Goal: Task Accomplishment & Management: Manage account settings

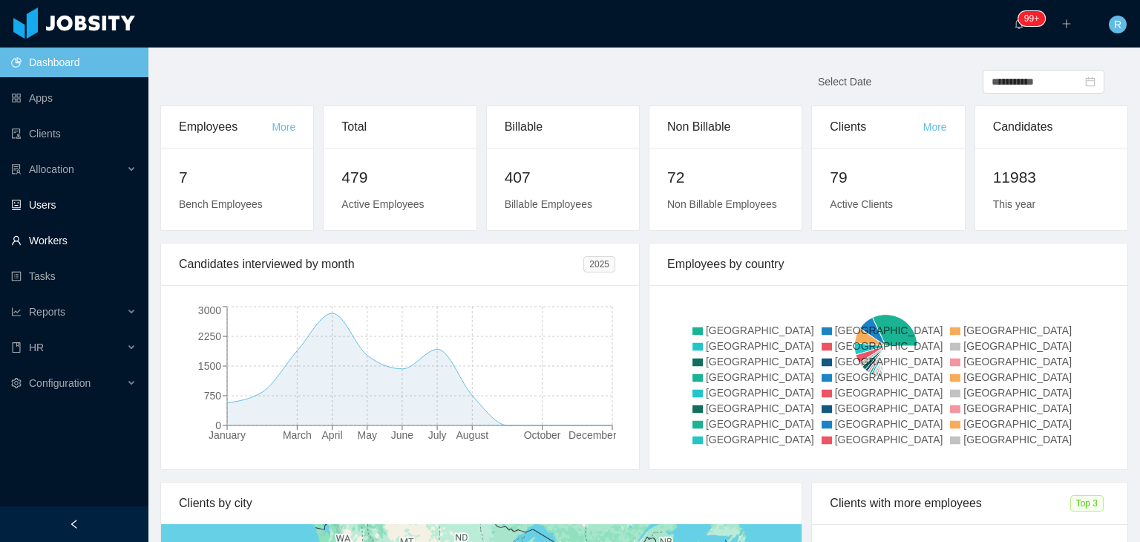
click at [62, 238] on link "Workers" at bounding box center [73, 241] width 125 height 30
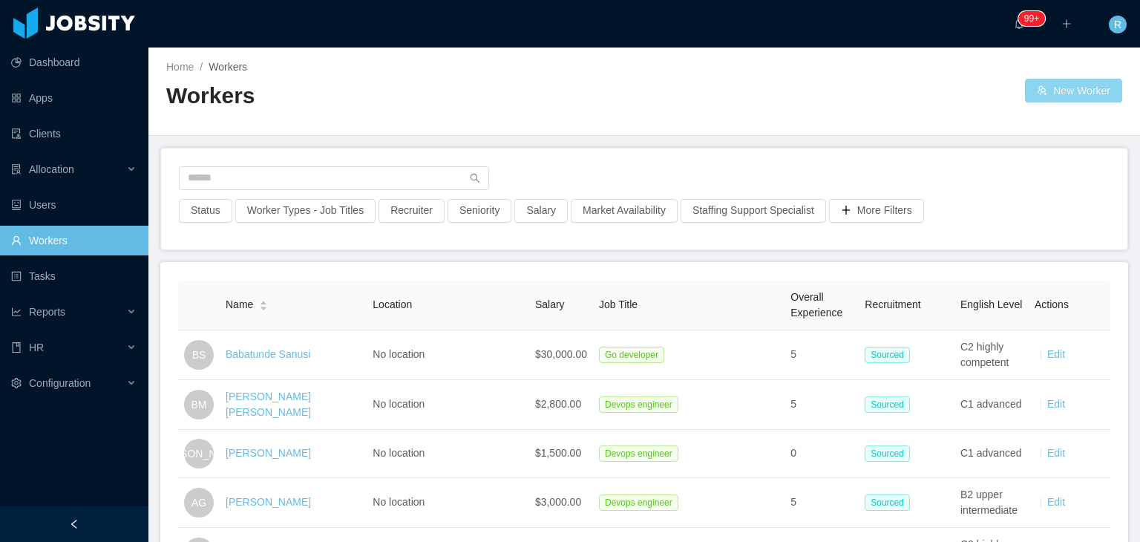
click at [1070, 93] on button "New Worker" at bounding box center [1073, 91] width 97 height 24
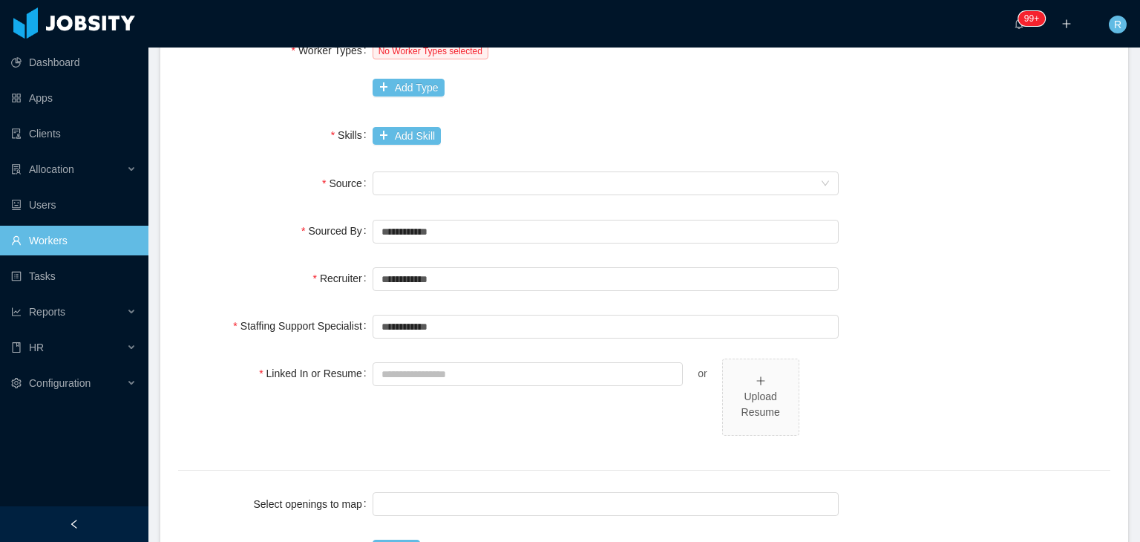
scroll to position [567, 0]
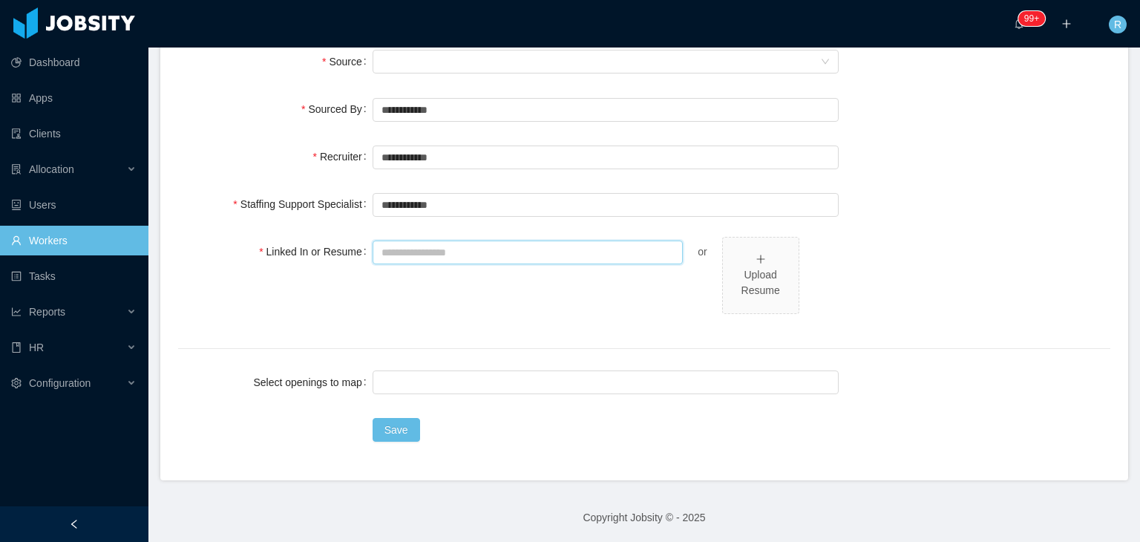
click at [485, 249] on input "Linked In or Resume" at bounding box center [527, 252] width 311 height 24
click at [747, 345] on div "**********" at bounding box center [644, 29] width 932 height 772
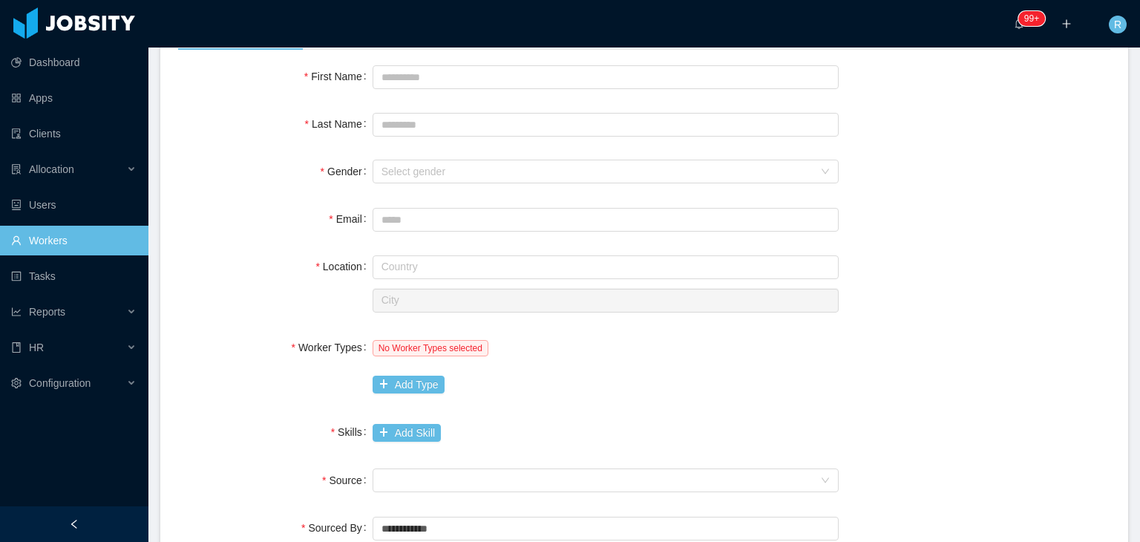
scroll to position [0, 0]
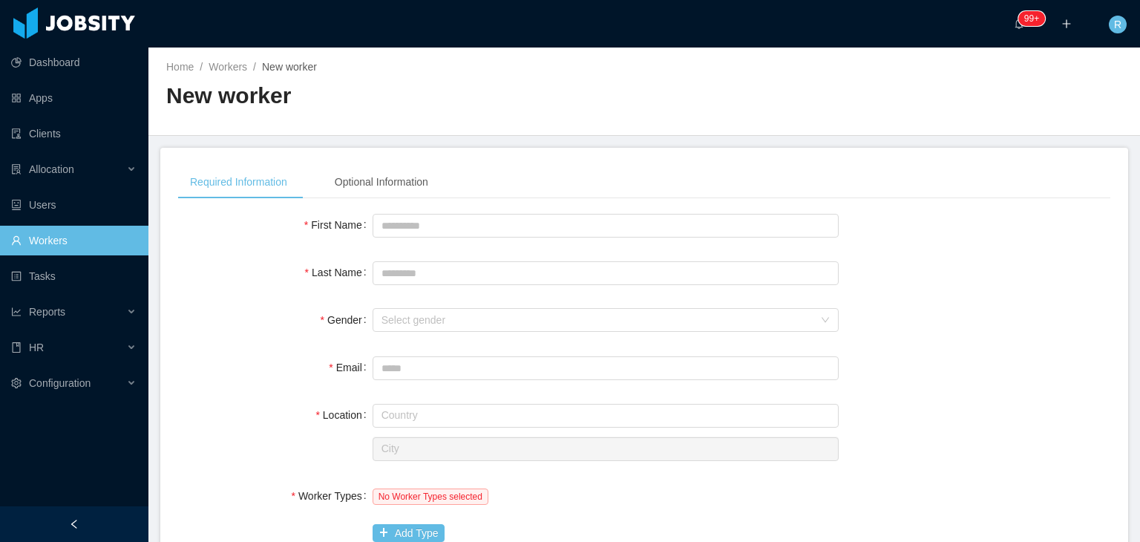
click at [65, 246] on link "Workers" at bounding box center [73, 241] width 125 height 30
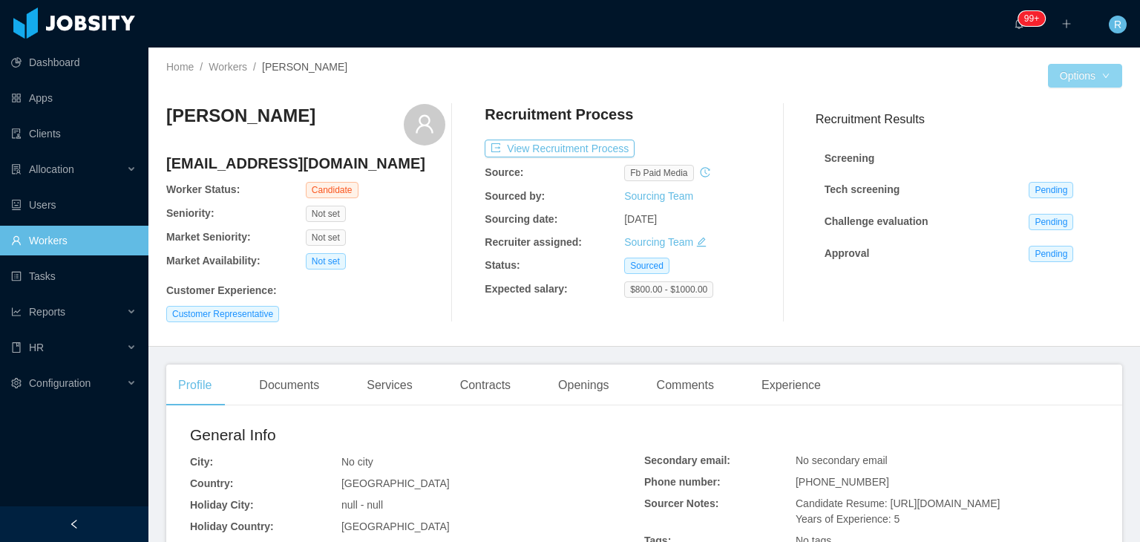
click at [1088, 71] on button "Options" at bounding box center [1085, 76] width 74 height 24
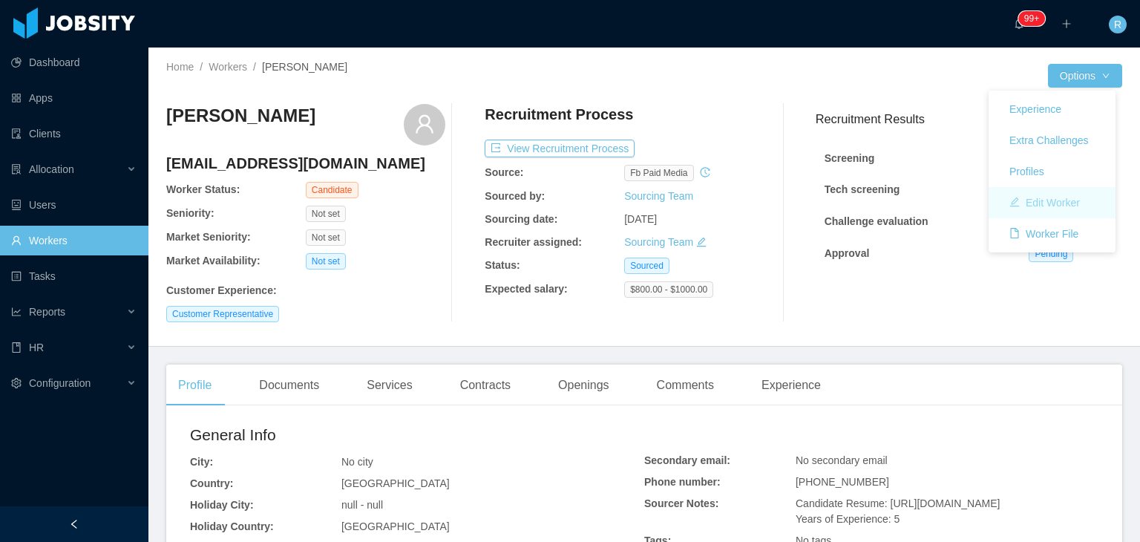
click at [1033, 200] on button "Edit Worker" at bounding box center [1044, 203] width 94 height 24
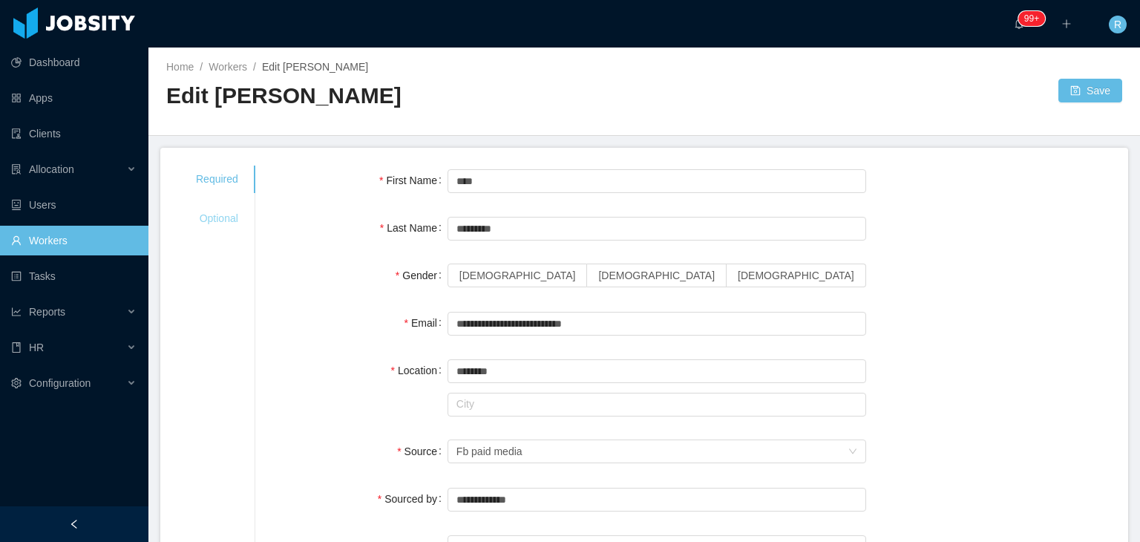
click at [212, 215] on div "Optional" at bounding box center [217, 218] width 78 height 27
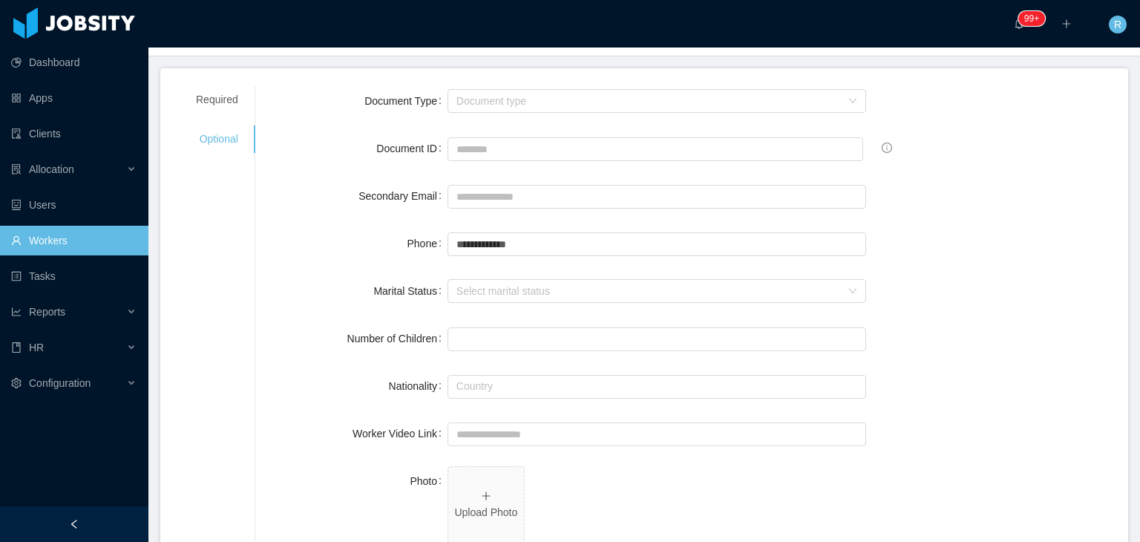
scroll to position [34, 0]
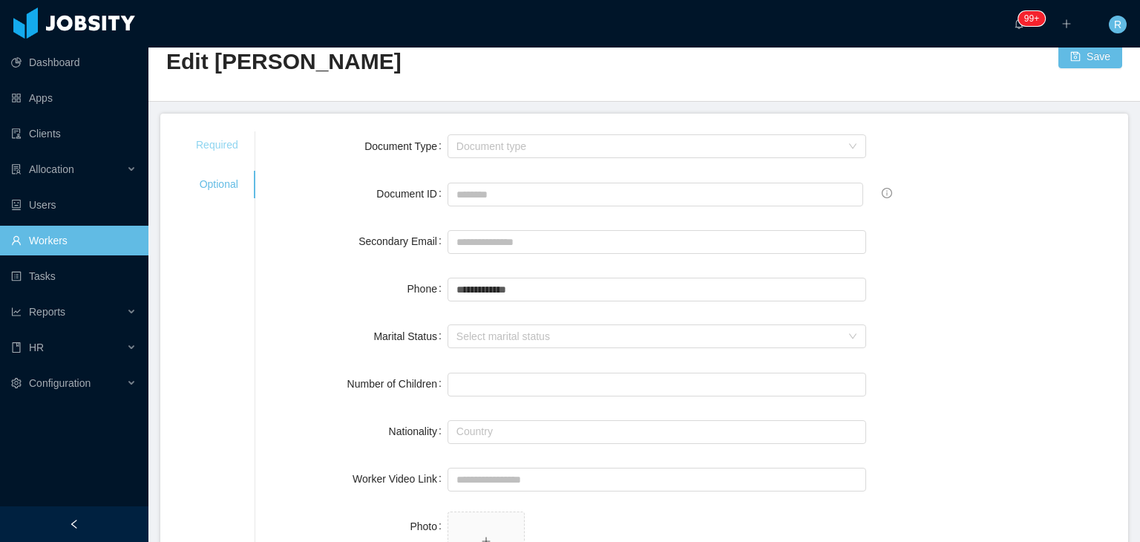
click at [212, 146] on div "Required" at bounding box center [217, 144] width 78 height 27
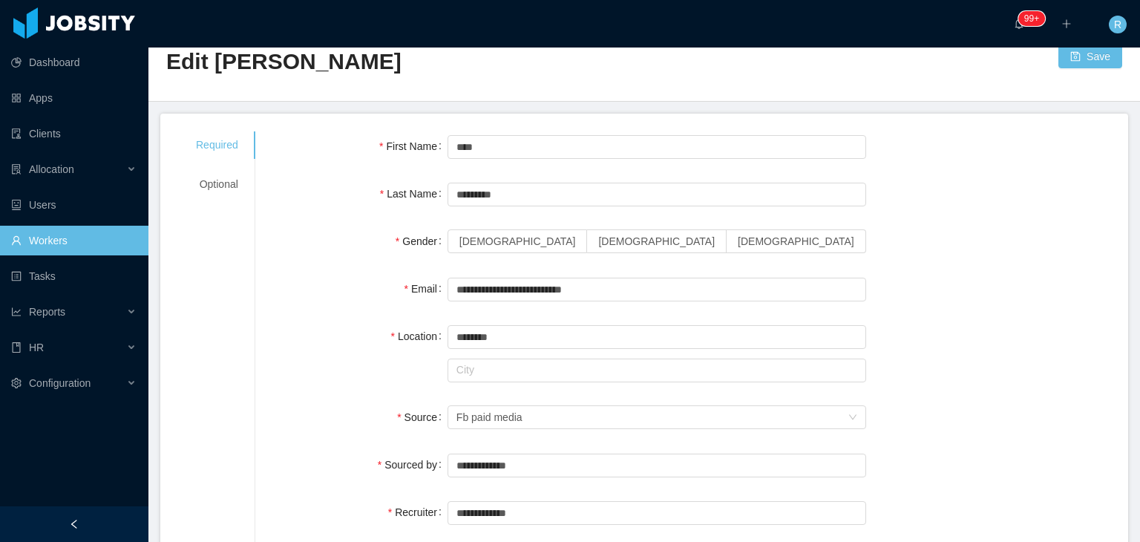
scroll to position [0, 0]
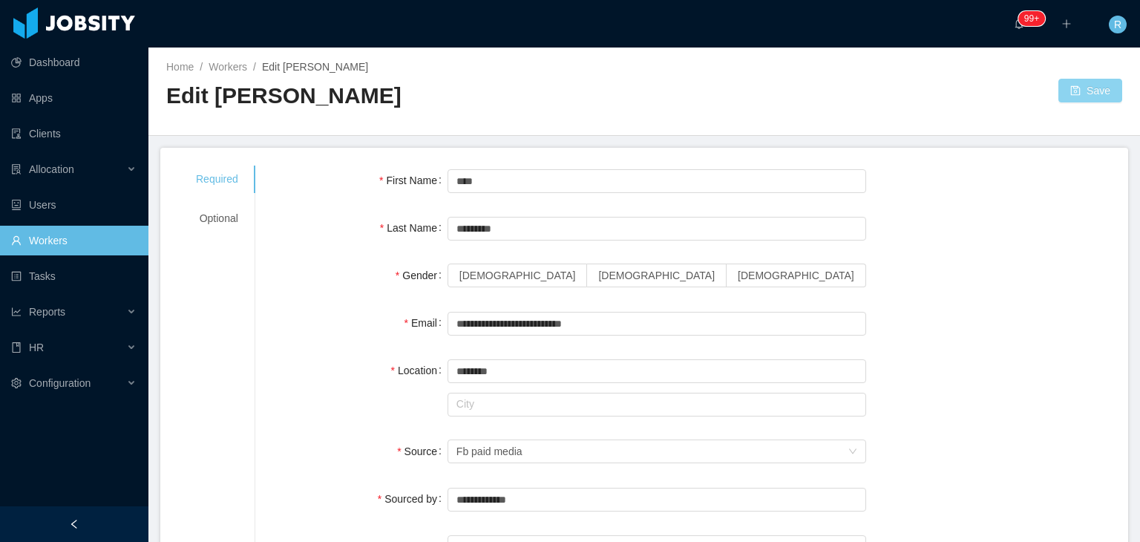
click at [1086, 96] on button "Save" at bounding box center [1090, 91] width 64 height 24
click at [94, 244] on link "Workers" at bounding box center [73, 241] width 125 height 30
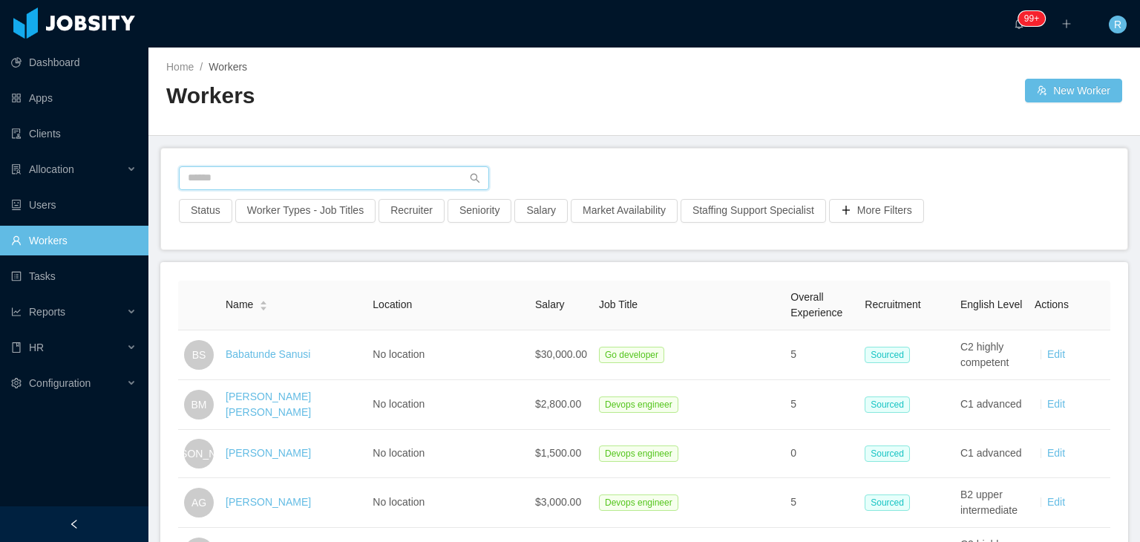
click at [315, 185] on input "text" at bounding box center [334, 178] width 310 height 24
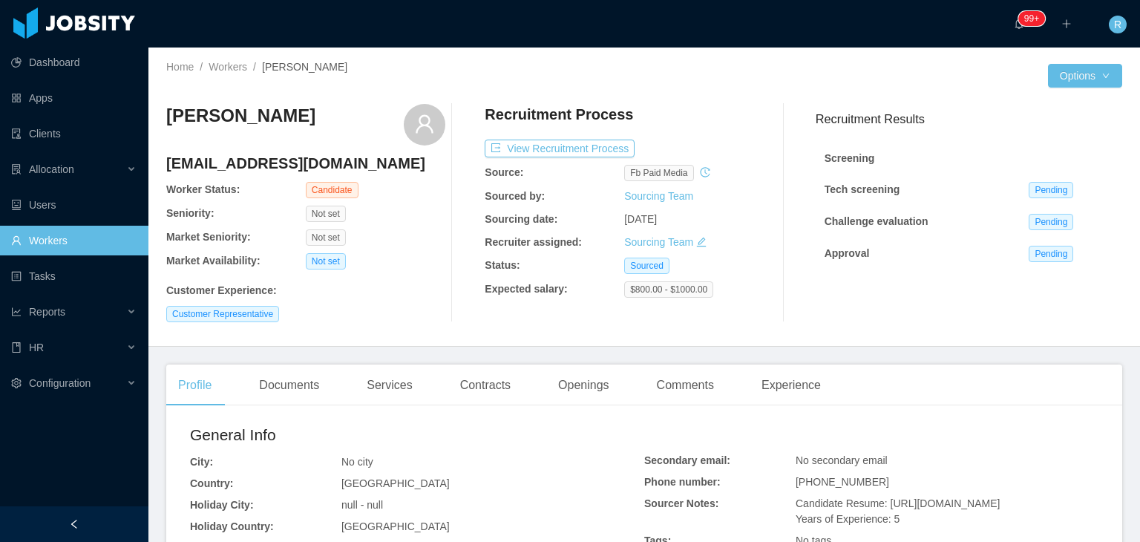
click at [997, 373] on div "Profile Documents Services Contracts Openings Comments Experience" at bounding box center [644, 385] width 956 height 42
click at [1010, 369] on div "Profile Documents Services Contracts Openings Comments Experience" at bounding box center [644, 385] width 956 height 42
click at [1075, 75] on button "Options" at bounding box center [1085, 76] width 74 height 24
click at [1054, 203] on button "Edit Worker" at bounding box center [1044, 203] width 94 height 24
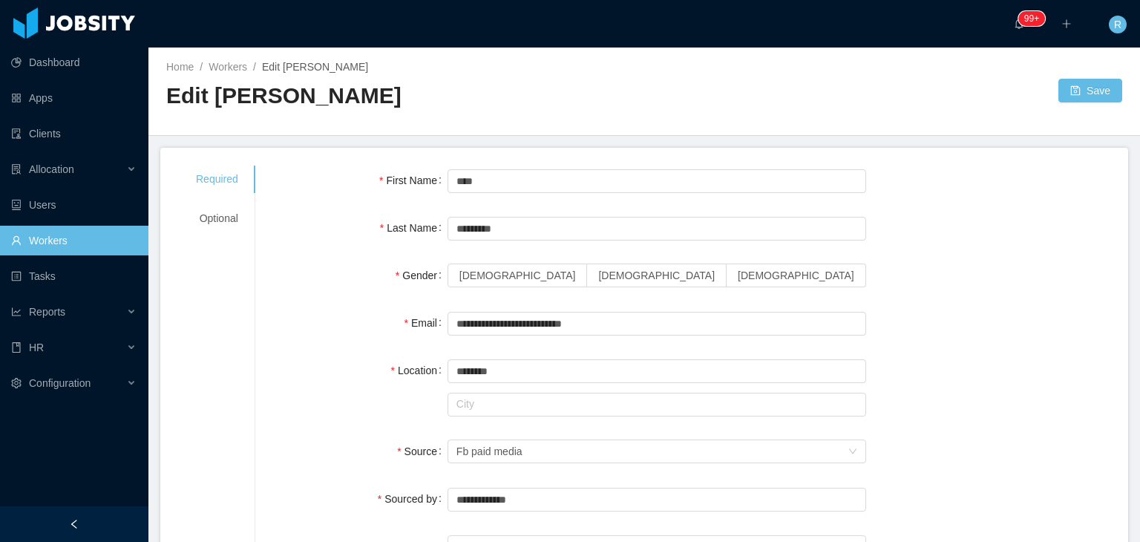
drag, startPoint x: 212, startPoint y: 96, endPoint x: 365, endPoint y: 107, distance: 153.3
click at [365, 107] on h2 "Edit Luis Rodriguez" at bounding box center [405, 96] width 478 height 30
copy h2 "Luis Rodriguez"
click at [272, 101] on h2 "Edit Luis Rodriguez" at bounding box center [405, 96] width 478 height 30
click at [234, 61] on link "Workers" at bounding box center [228, 67] width 39 height 12
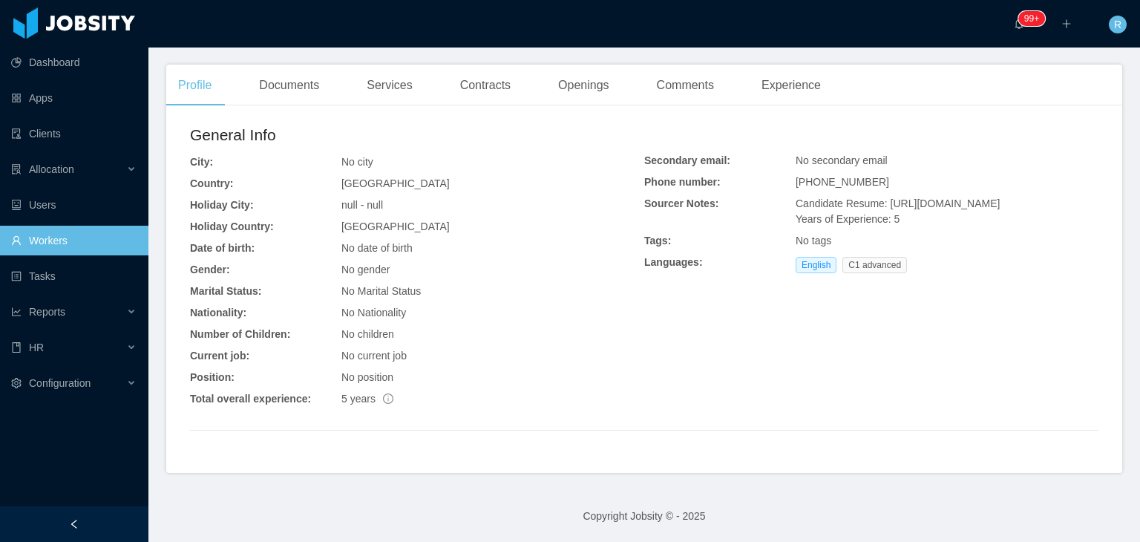
scroll to position [226, 0]
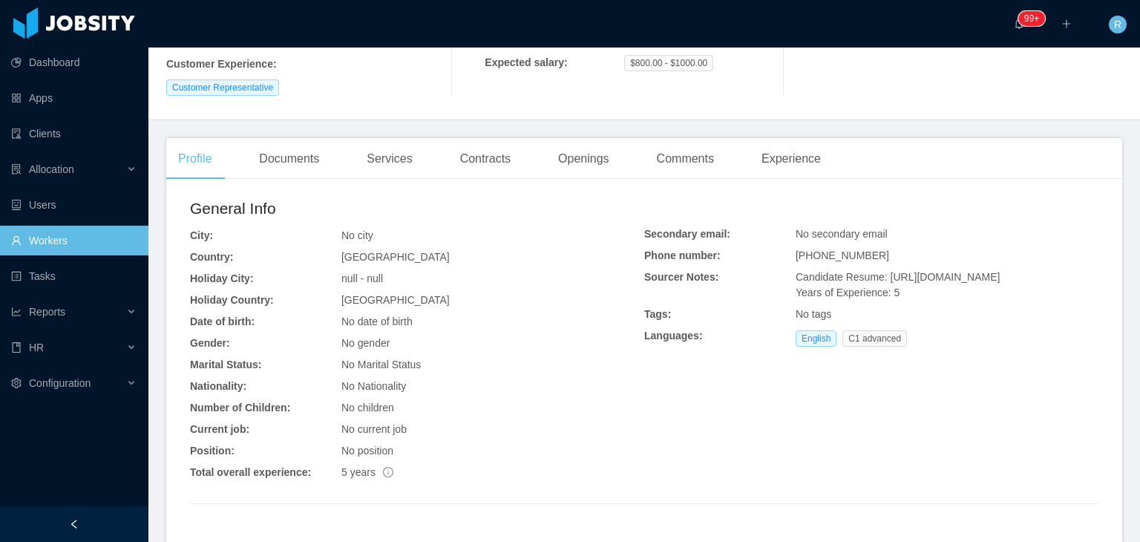
drag, startPoint x: 928, startPoint y: 311, endPoint x: 880, endPoint y: 279, distance: 57.2
click at [880, 279] on div "Candidate Resume: [URL][DOMAIN_NAME] Years of Experience: 5" at bounding box center [946, 284] width 303 height 31
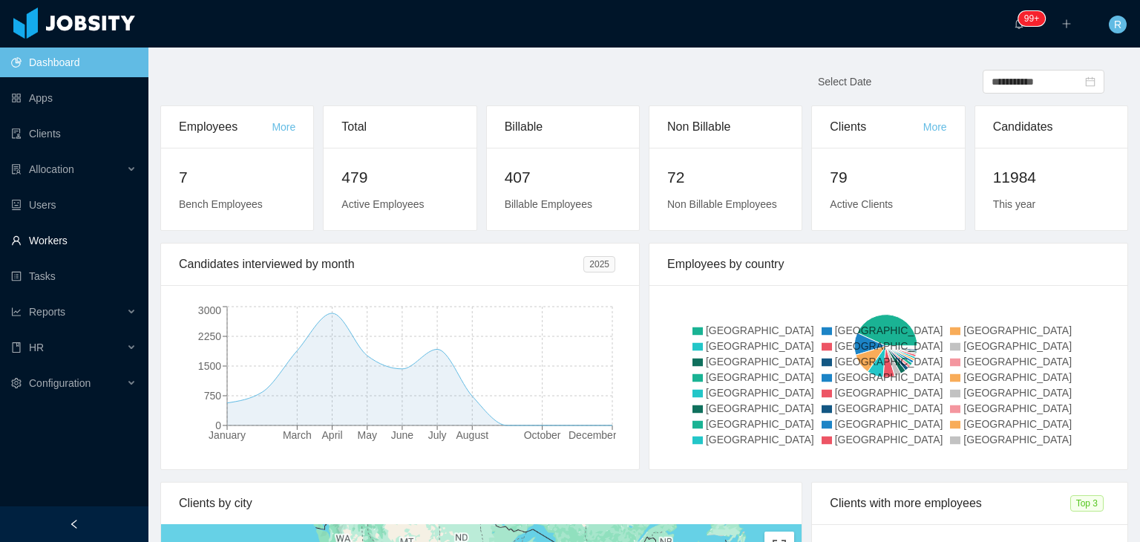
click at [55, 237] on link "Workers" at bounding box center [73, 241] width 125 height 30
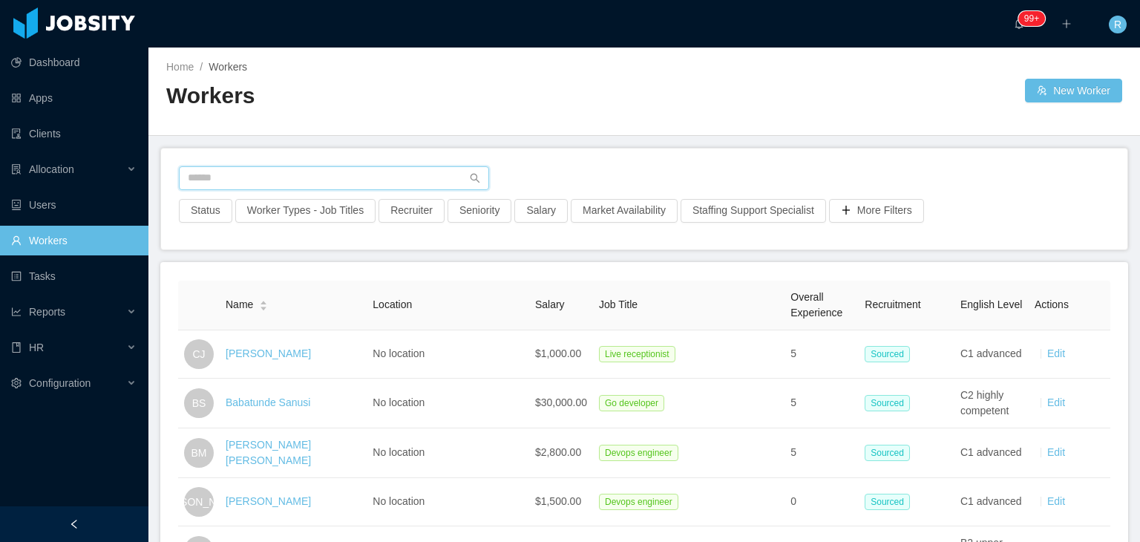
click at [260, 175] on input "text" at bounding box center [334, 178] width 310 height 24
paste input "**********"
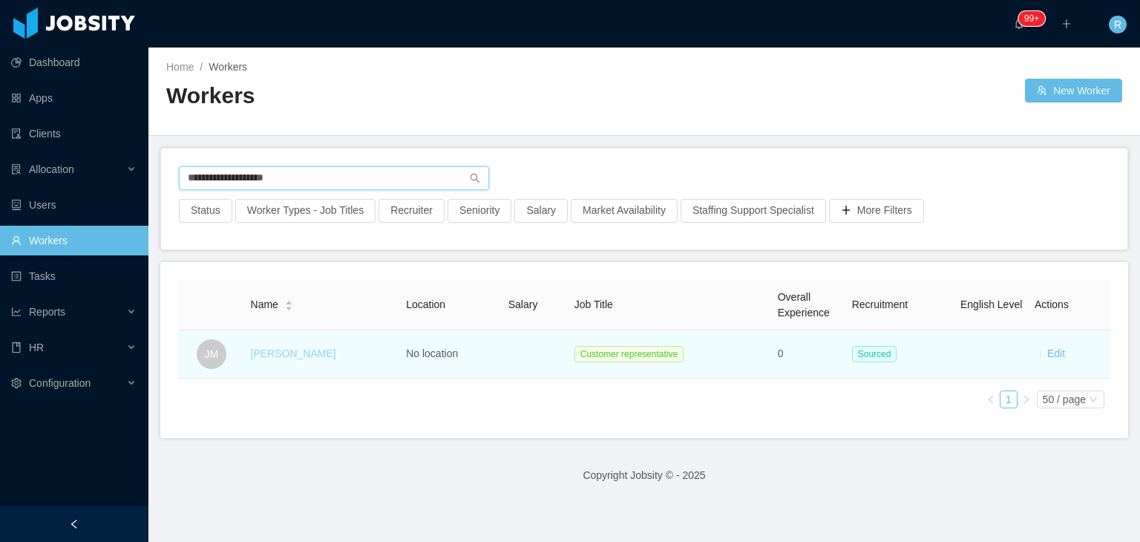
type input "**********"
click at [297, 359] on link "[PERSON_NAME]" at bounding box center [293, 353] width 85 height 12
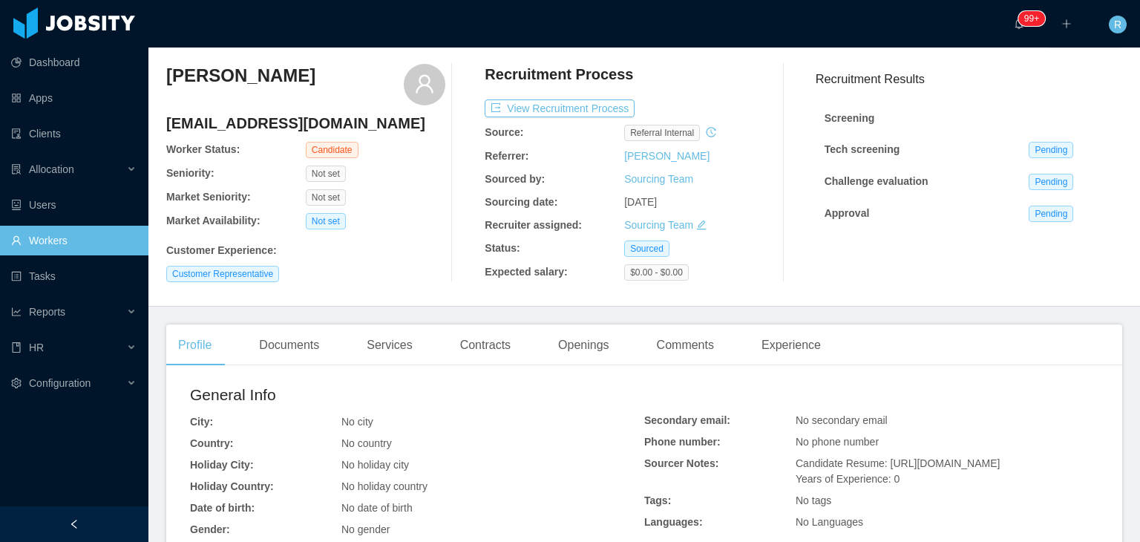
scroll to position [148, 0]
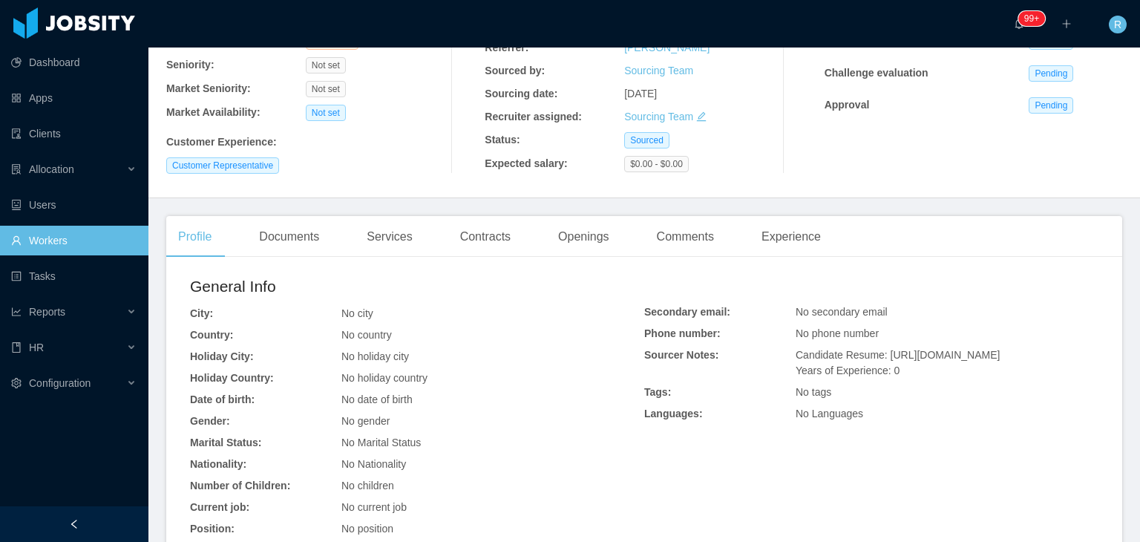
drag, startPoint x: 974, startPoint y: 393, endPoint x: 879, endPoint y: 355, distance: 101.6
click at [879, 355] on div "Candidate Resume: [URL][DOMAIN_NAME] Years of Experience: 0" at bounding box center [946, 362] width 303 height 31
